Goal: Check status: Check status

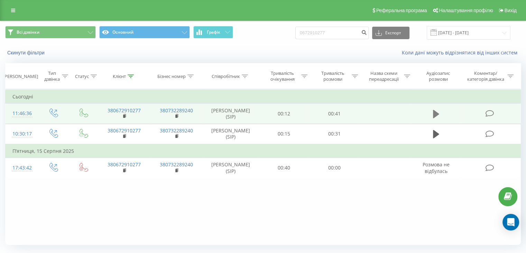
click at [436, 115] on icon at bounding box center [436, 114] width 6 height 8
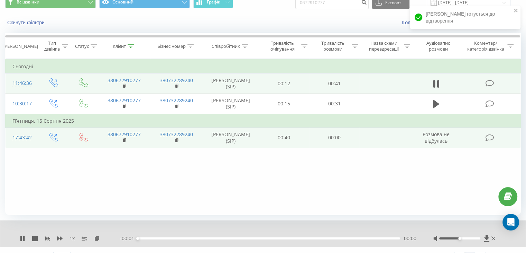
scroll to position [44, 0]
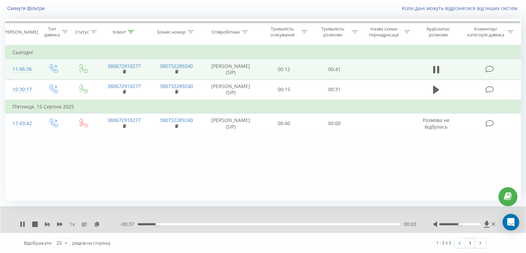
click at [223, 225] on div "- 00:37 00:03 00:03" at bounding box center [268, 223] width 296 height 7
click at [220, 223] on div "00:12" at bounding box center [269, 224] width 263 height 2
click at [286, 224] on div "00:23" at bounding box center [269, 224] width 263 height 2
click at [321, 223] on div "00:28" at bounding box center [269, 224] width 263 height 2
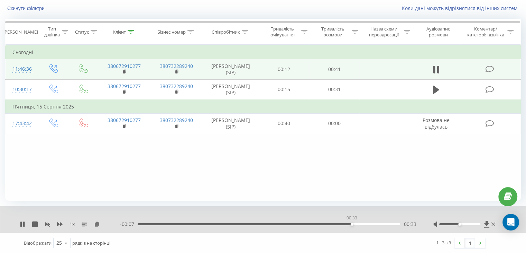
click at [352, 223] on div "00:33" at bounding box center [269, 224] width 263 height 2
click at [372, 223] on div "00:36" at bounding box center [269, 224] width 263 height 2
click at [383, 224] on div "00:38" at bounding box center [269, 224] width 263 height 2
click at [359, 224] on div "00:34" at bounding box center [269, 224] width 263 height 2
click at [21, 224] on icon at bounding box center [22, 224] width 4 height 6
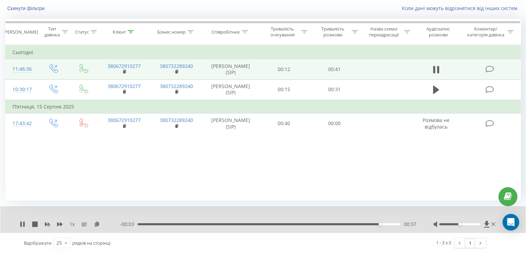
click at [21, 220] on div "1 x" at bounding box center [70, 223] width 100 height 7
